Goal: Task Accomplishment & Management: Use online tool/utility

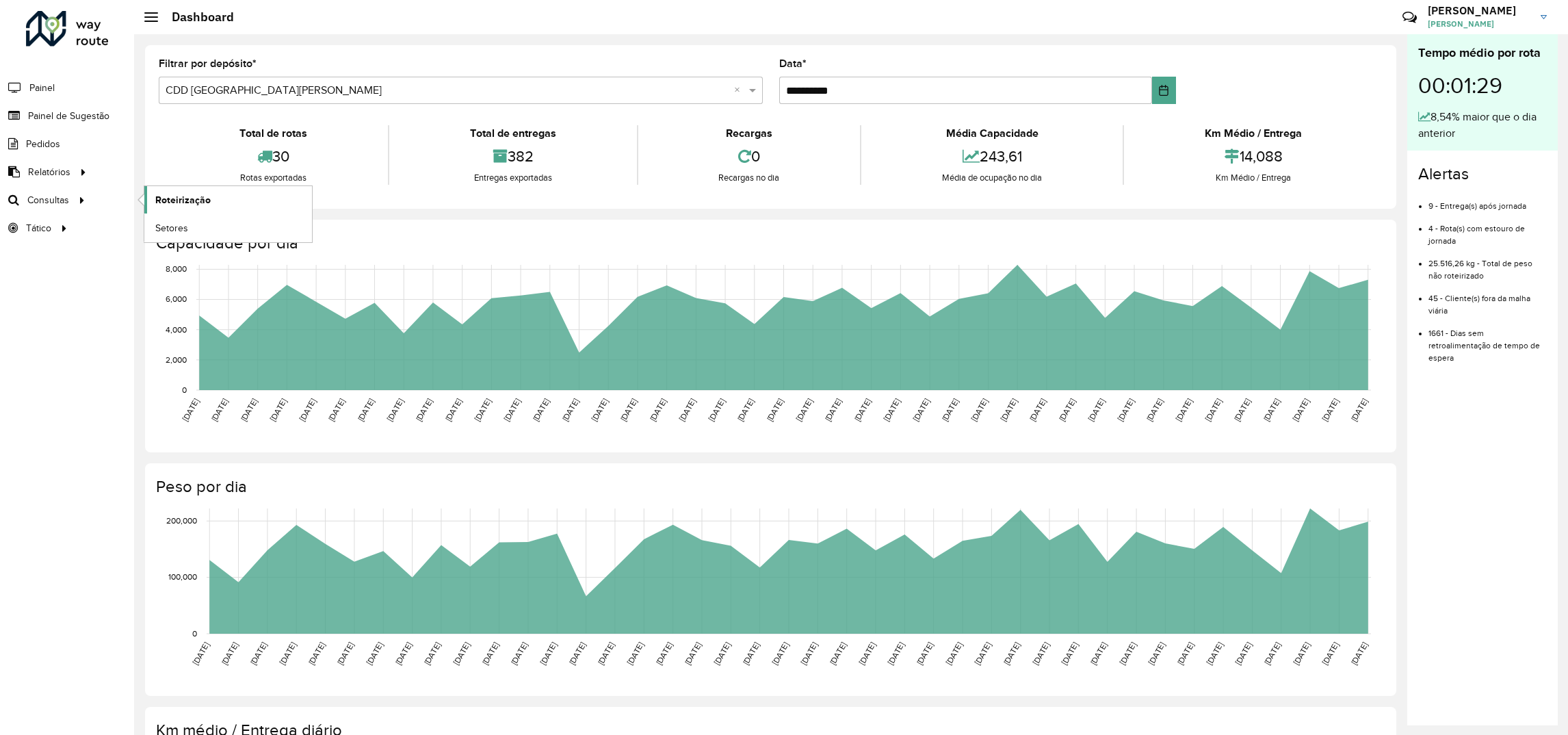
click at [185, 205] on span "Roteirização" at bounding box center [183, 200] width 55 height 15
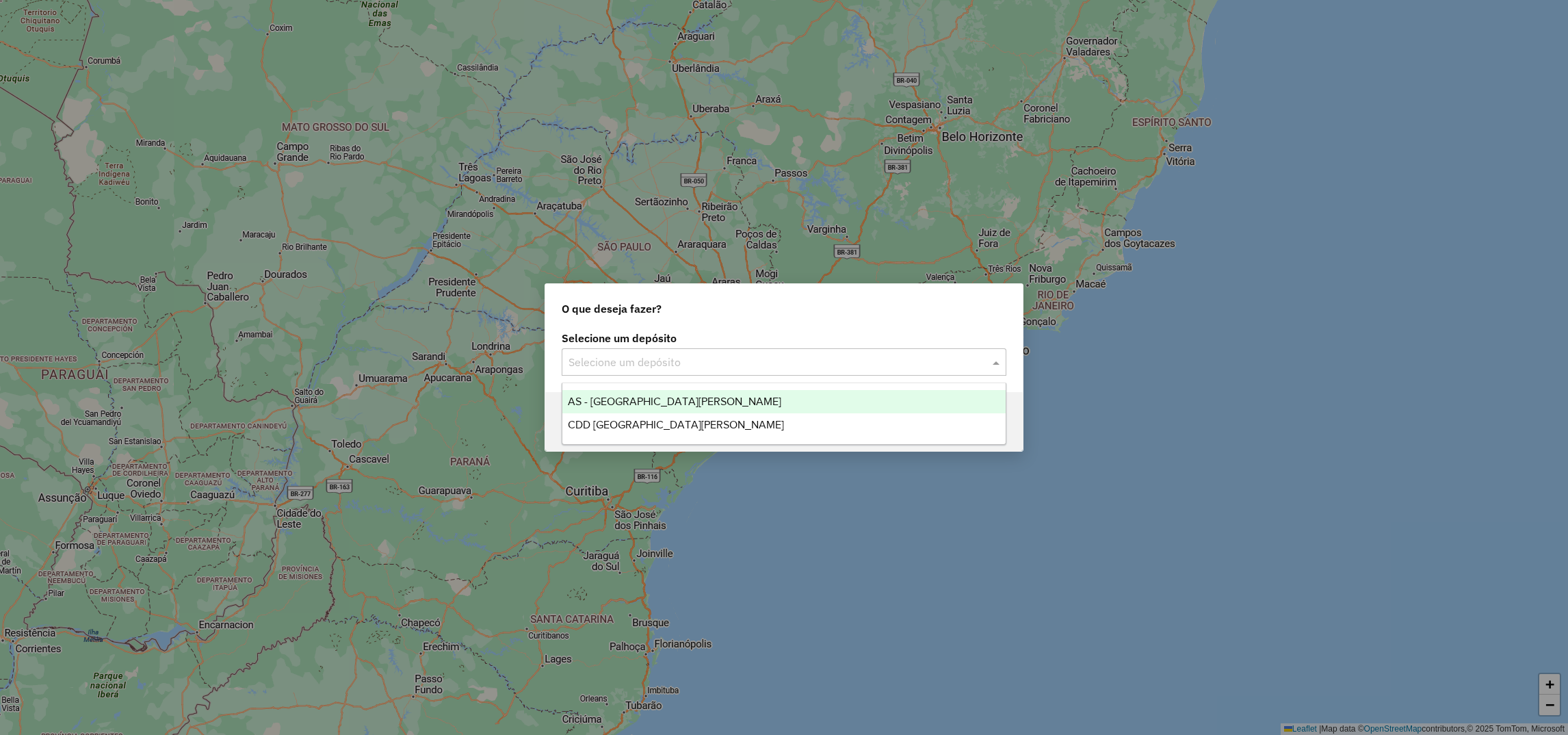
click at [646, 351] on div "Selecione um depósito" at bounding box center [784, 362] width 445 height 27
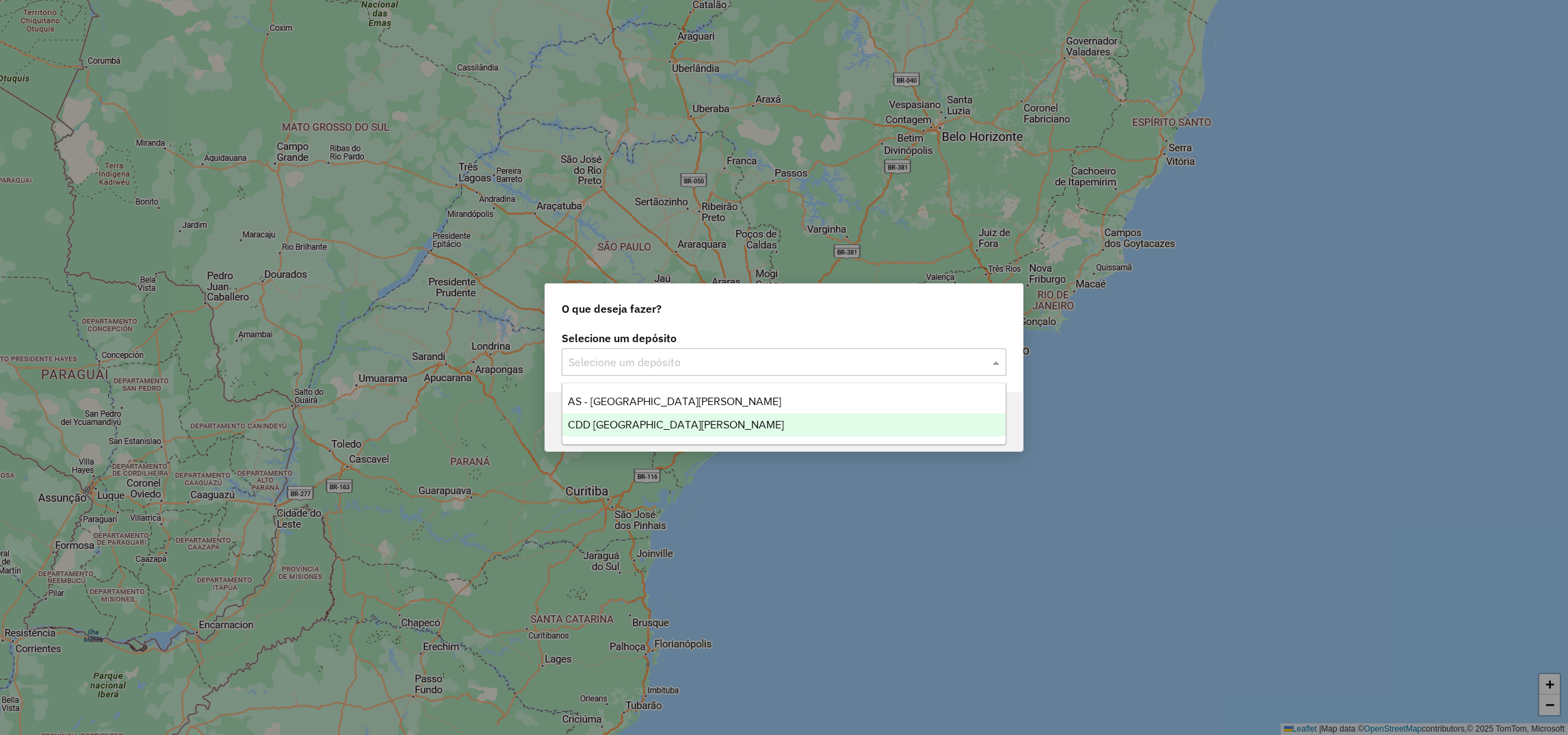
click at [629, 426] on span "CDD [GEOGRAPHIC_DATA]" at bounding box center [676, 424] width 217 height 12
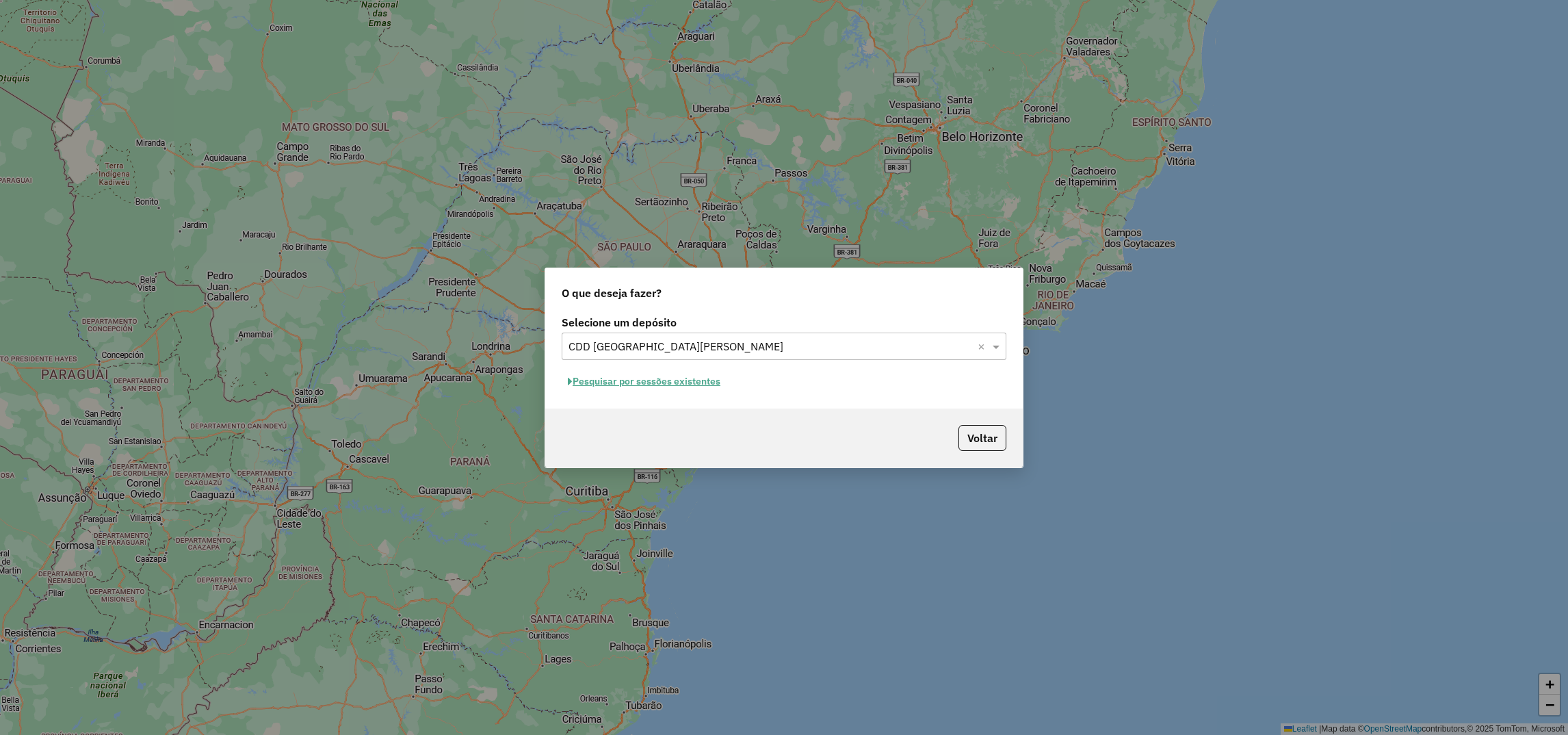
click at [690, 372] on button "Pesquisar por sessões existentes" at bounding box center [645, 382] width 165 height 21
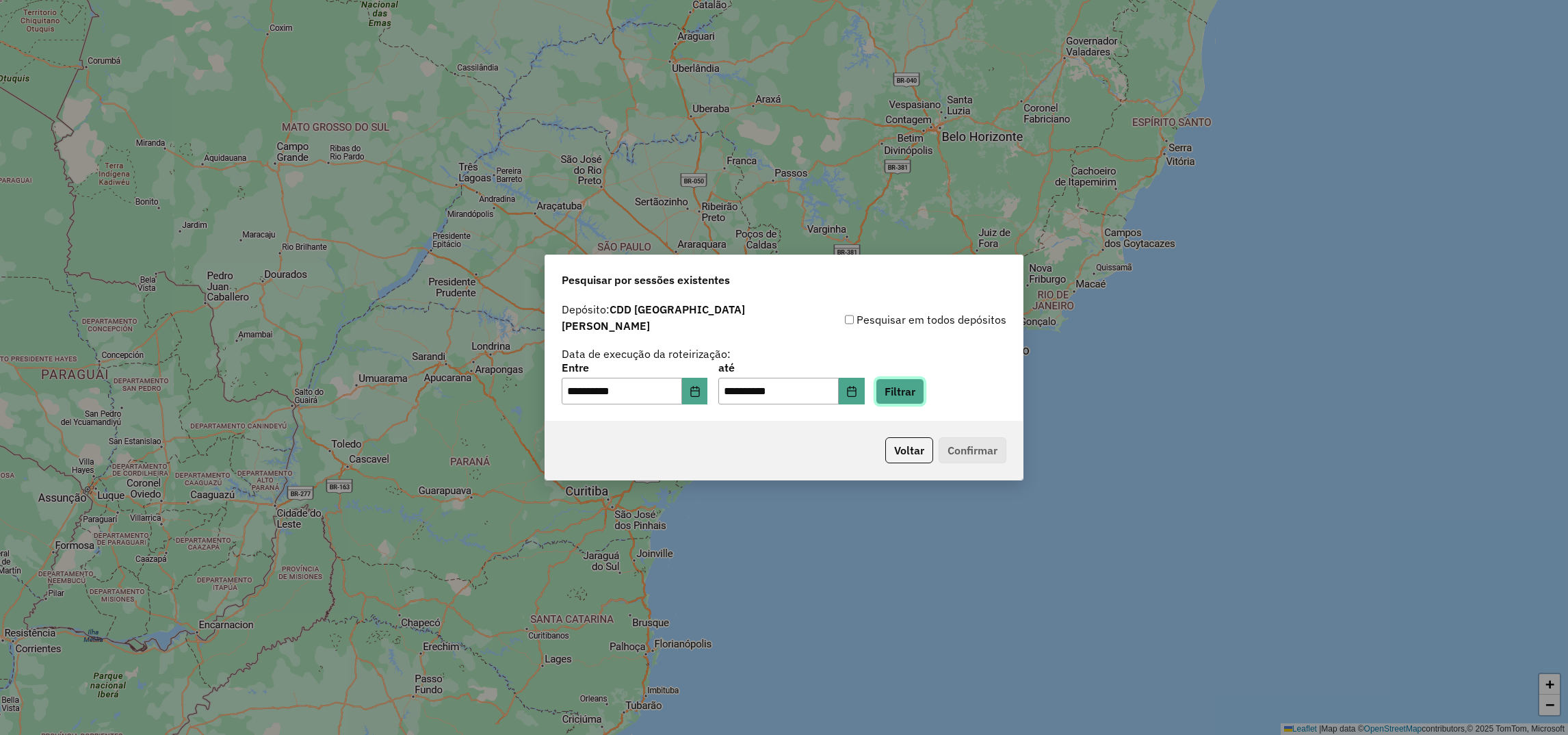
click at [924, 381] on button "Filtrar" at bounding box center [900, 391] width 49 height 26
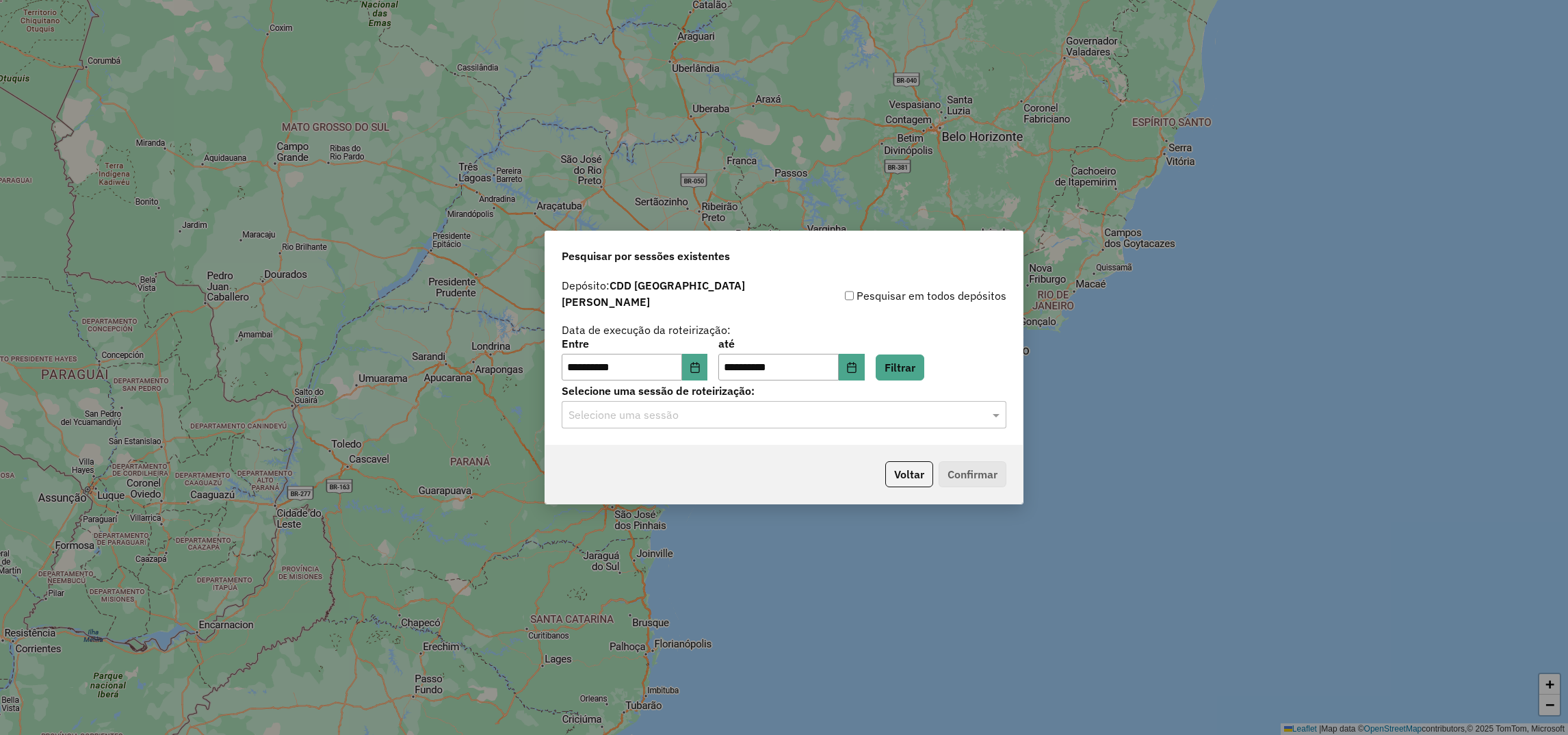
click at [693, 412] on input "text" at bounding box center [771, 415] width 404 height 17
click at [662, 450] on span "1277026 - 17/09/2025 18:02 (Rotas + AS)" at bounding box center [652, 448] width 169 height 12
click at [975, 470] on button "Confirmar" at bounding box center [973, 474] width 68 height 26
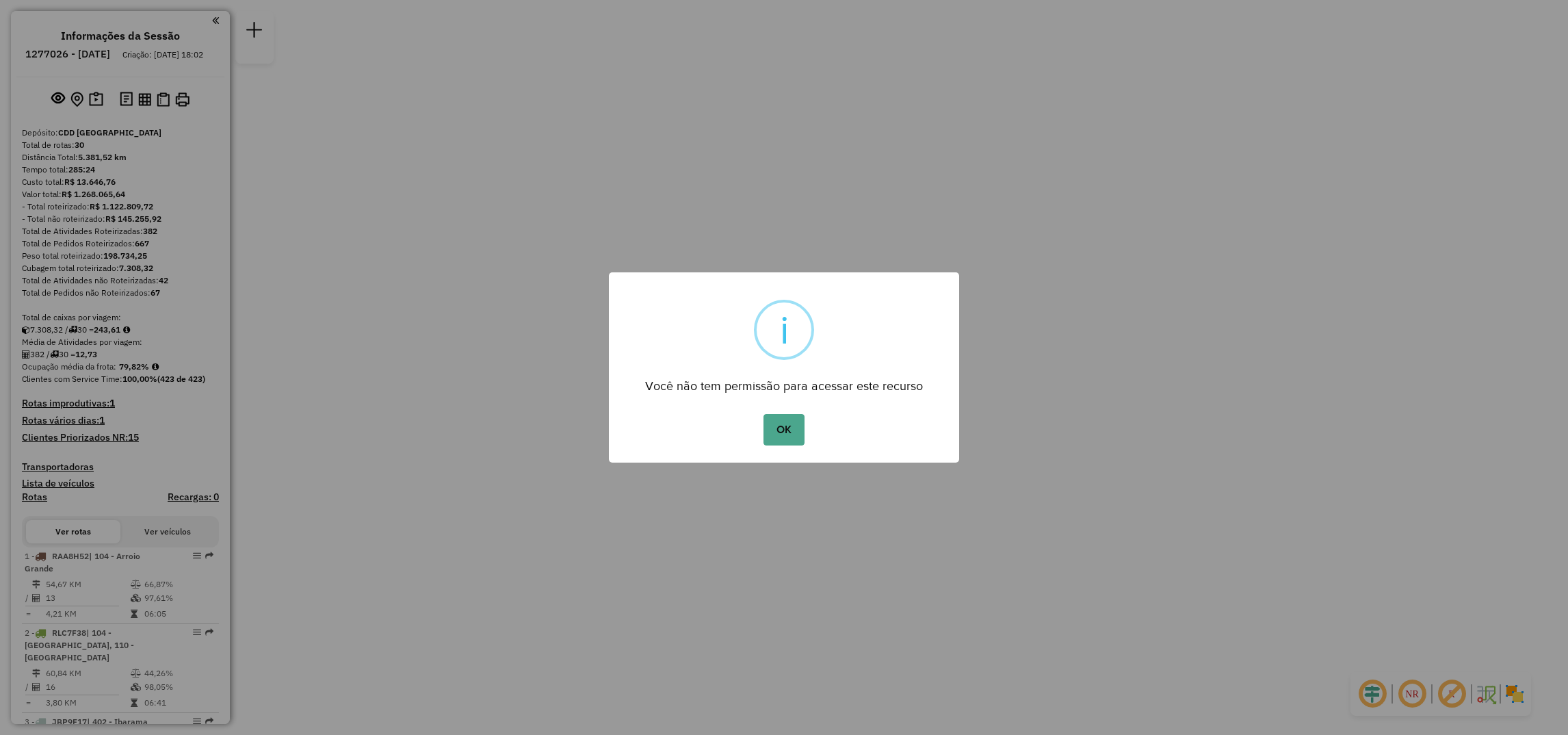
click at [764, 414] on button "OK" at bounding box center [784, 429] width 41 height 31
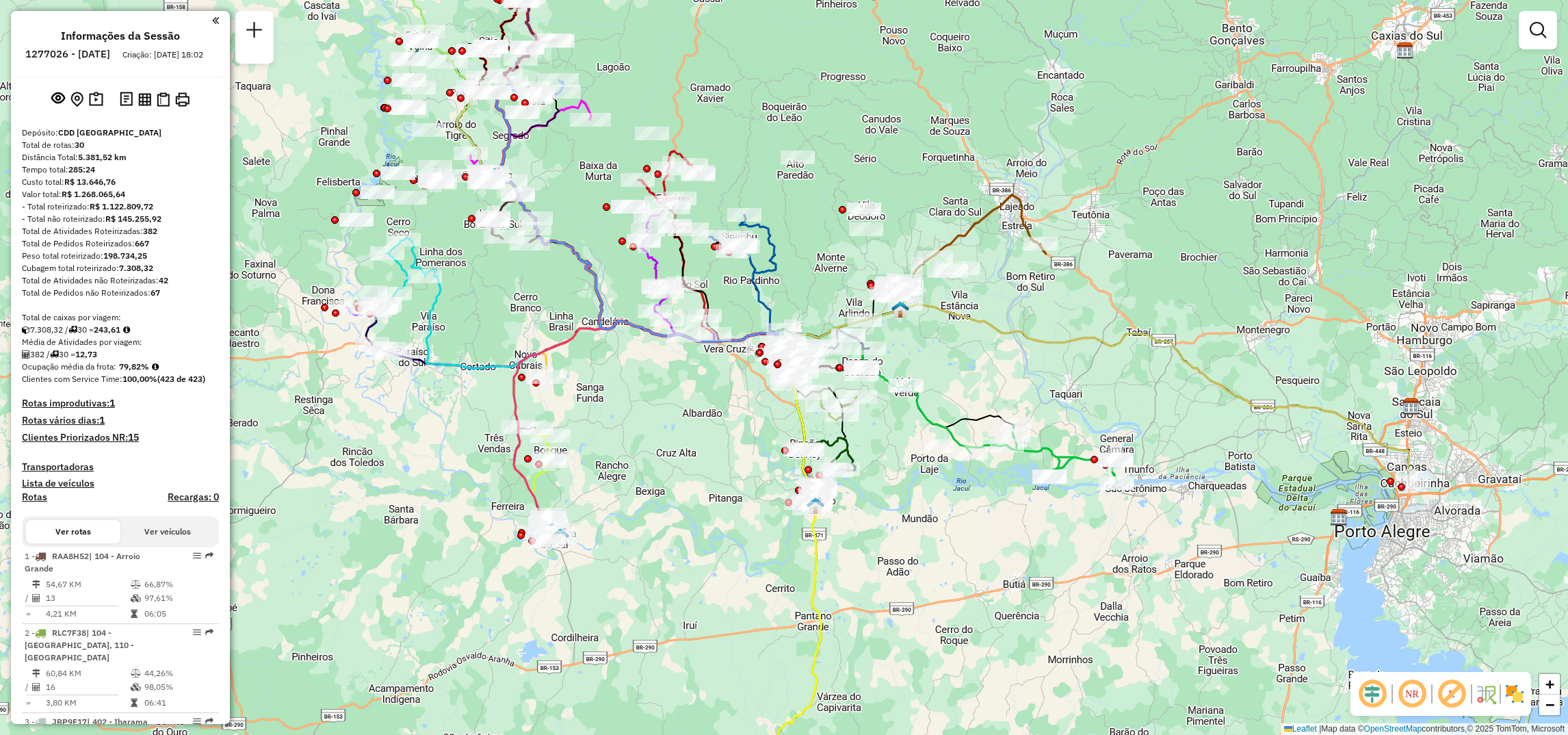
select select "**********"
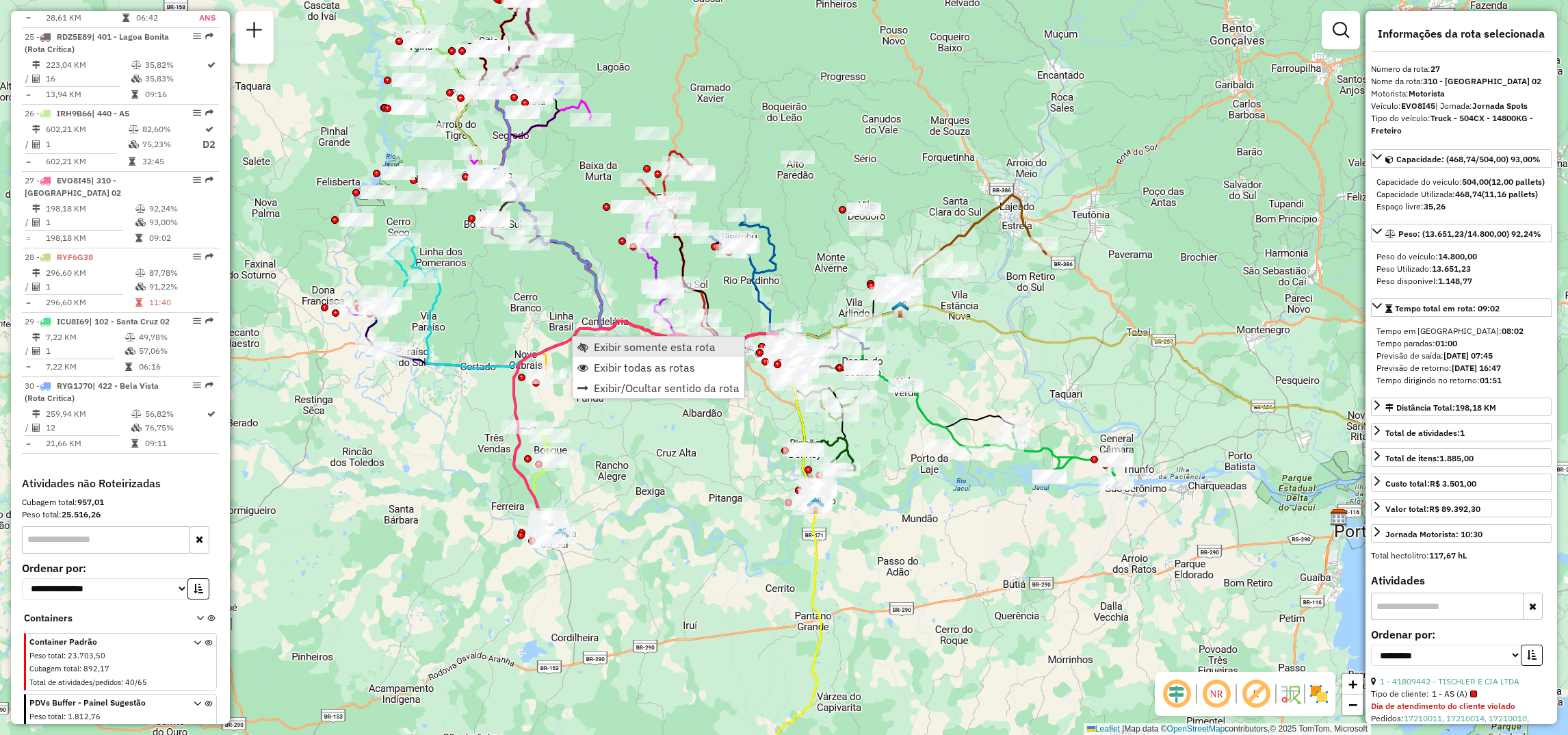
scroll to position [2379, 0]
click at [589, 346] on link "Exibir somente esta rota" at bounding box center [658, 347] width 172 height 20
